Goal: Transaction & Acquisition: Book appointment/travel/reservation

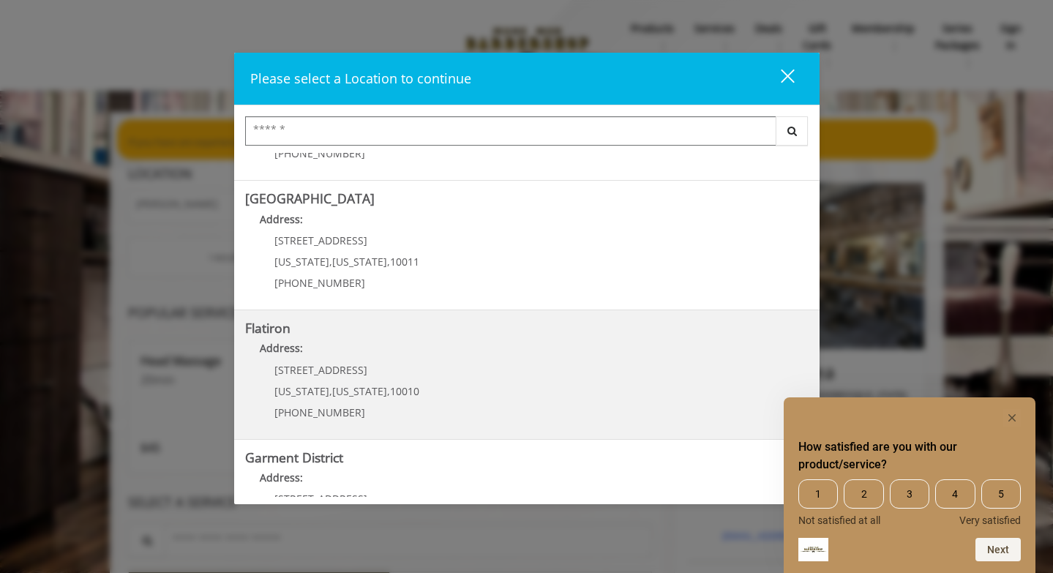
scroll to position [302, 0]
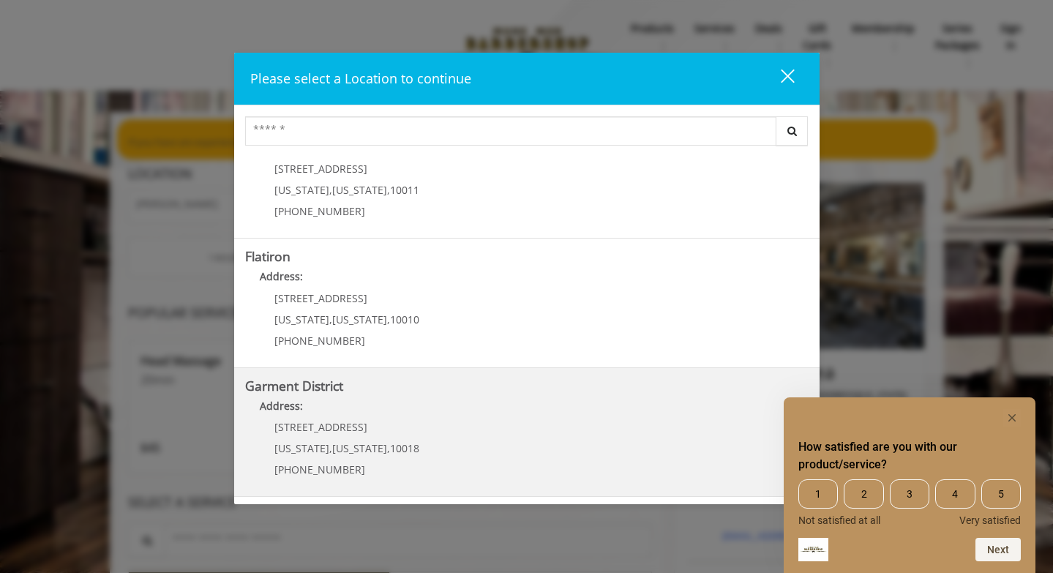
click at [365, 445] on span "New York" at bounding box center [359, 448] width 55 height 14
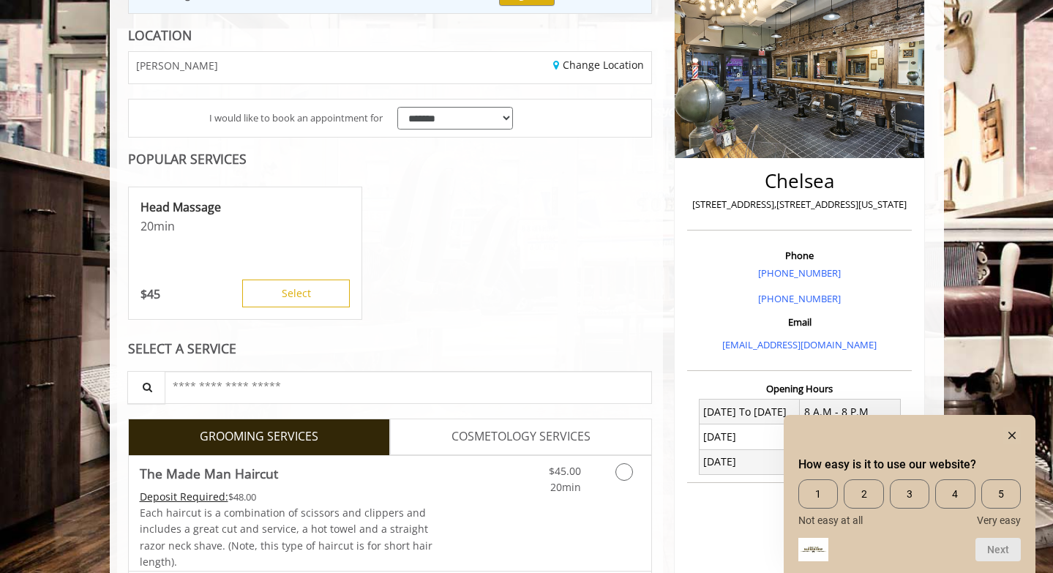
scroll to position [225, 0]
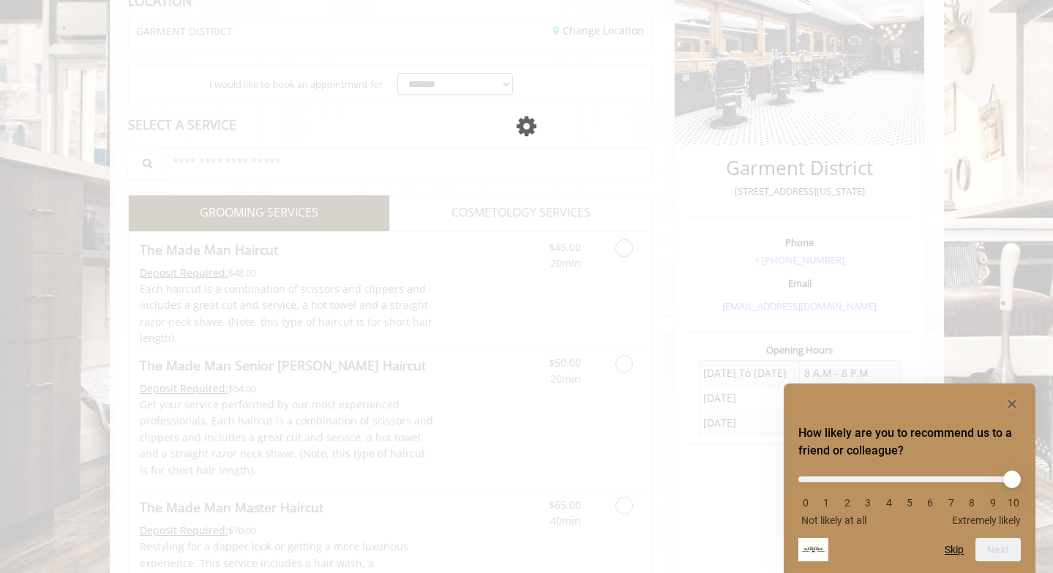
scroll to position [225, 0]
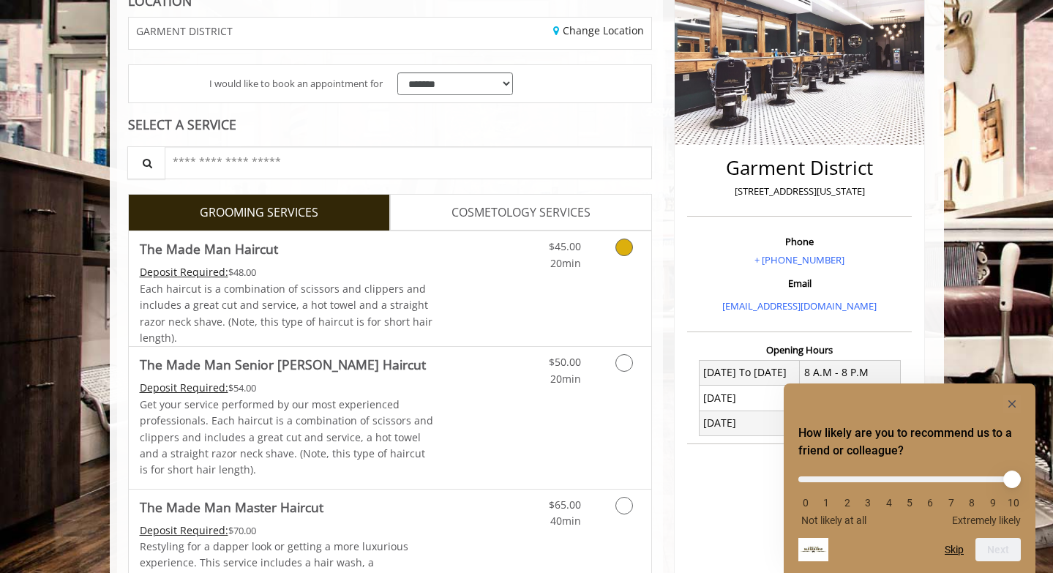
click at [625, 248] on icon "Grooming services" at bounding box center [624, 247] width 18 height 18
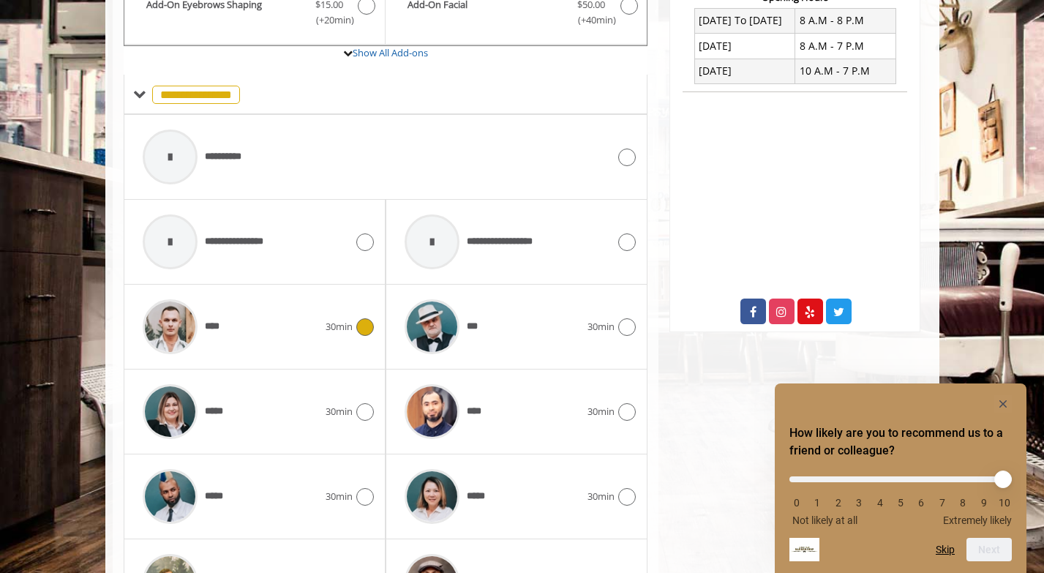
click at [351, 334] on div "30min" at bounding box center [349, 327] width 48 height 18
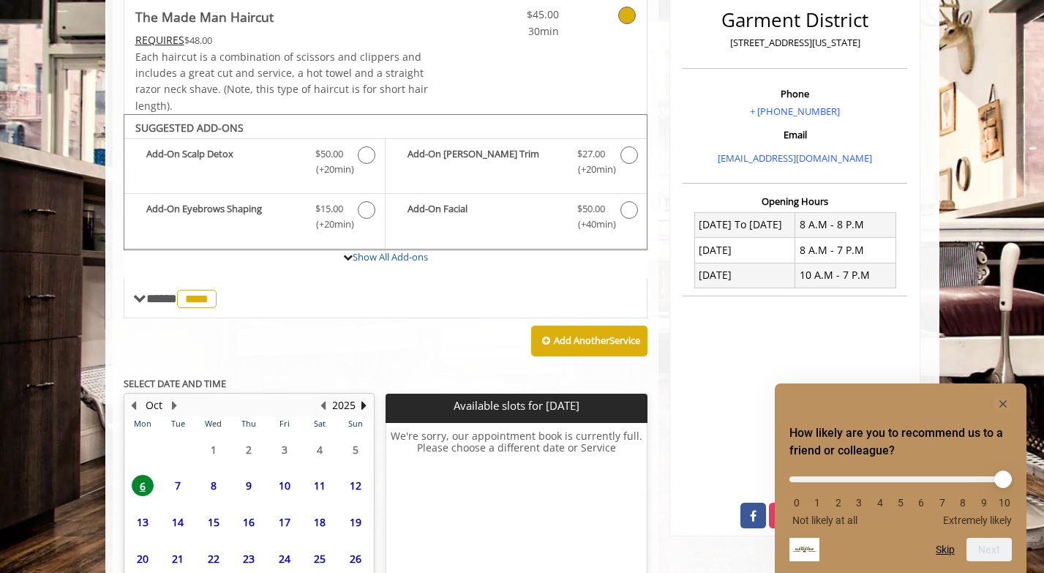
scroll to position [494, 0]
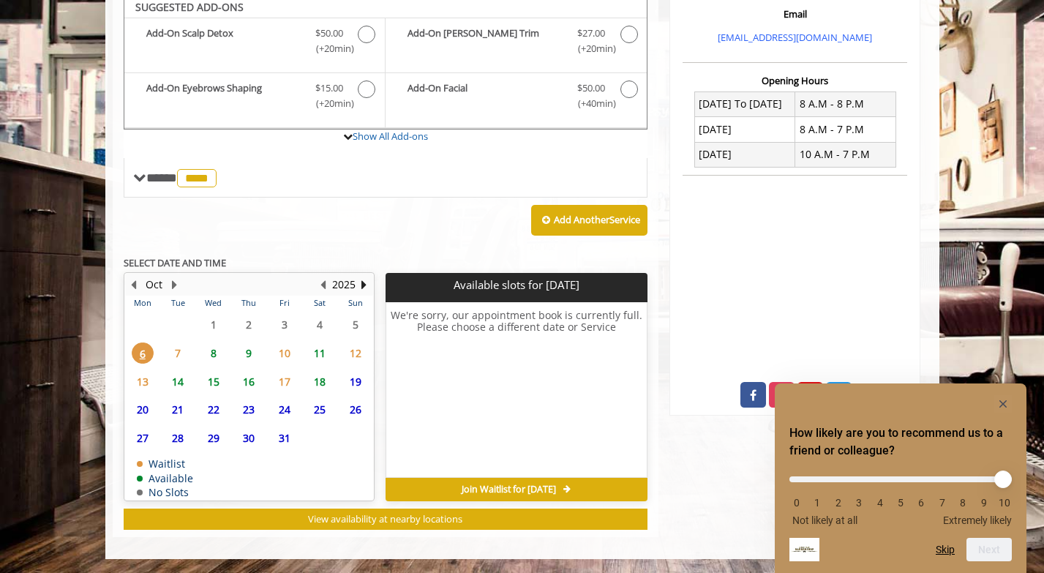
click at [177, 350] on span "7" at bounding box center [178, 352] width 22 height 21
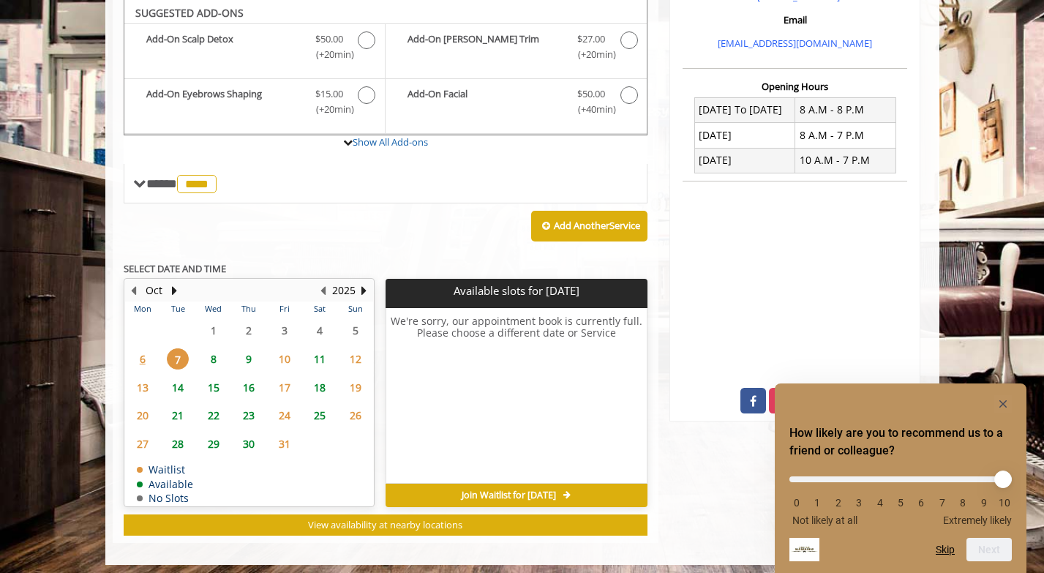
click at [208, 358] on span "8" at bounding box center [214, 358] width 22 height 21
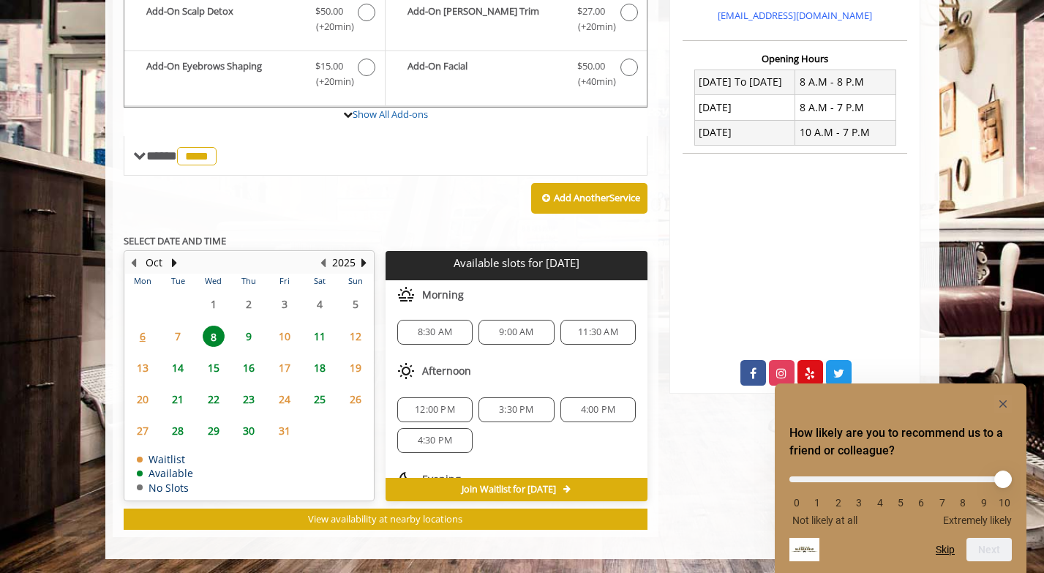
scroll to position [97, 0]
